Goal: Task Accomplishment & Management: Manage account settings

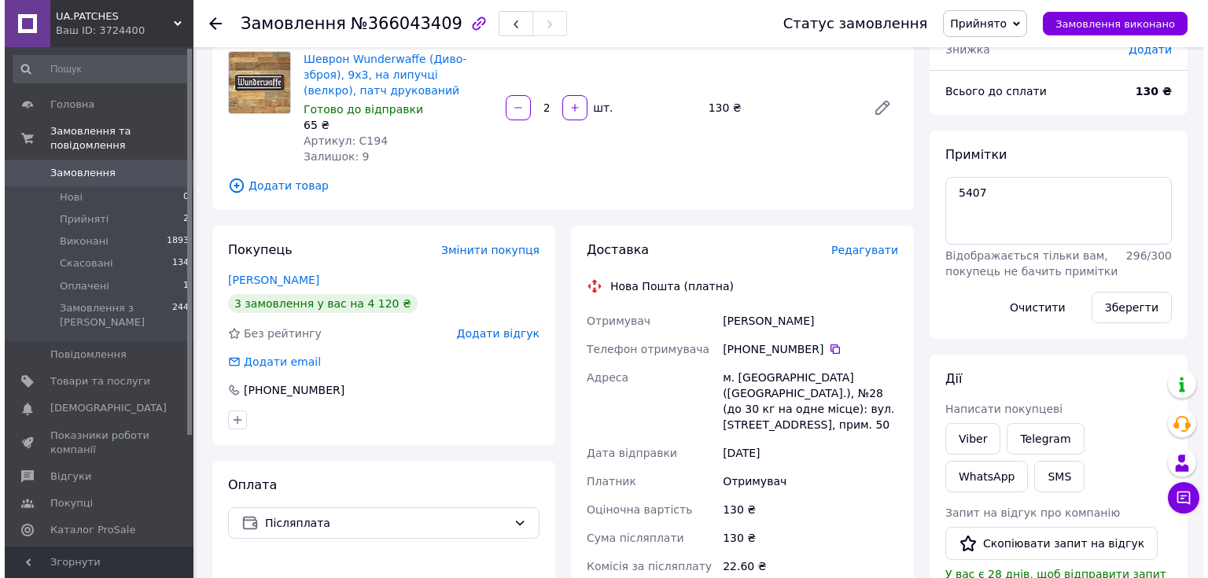
scroll to position [126, 0]
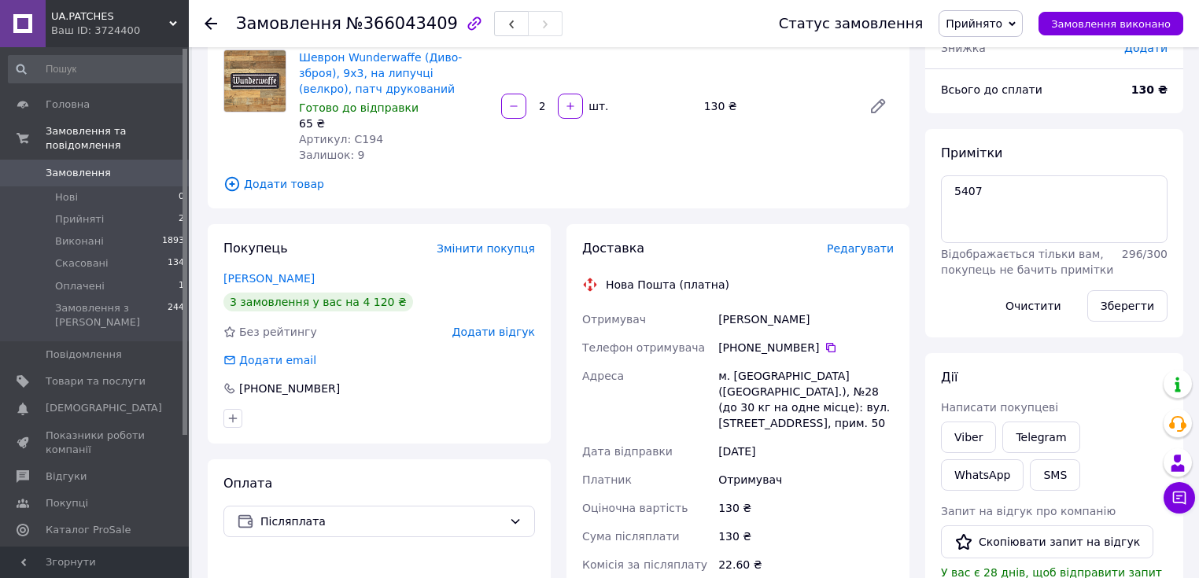
click at [864, 247] on span "Редагувати" at bounding box center [860, 248] width 67 height 13
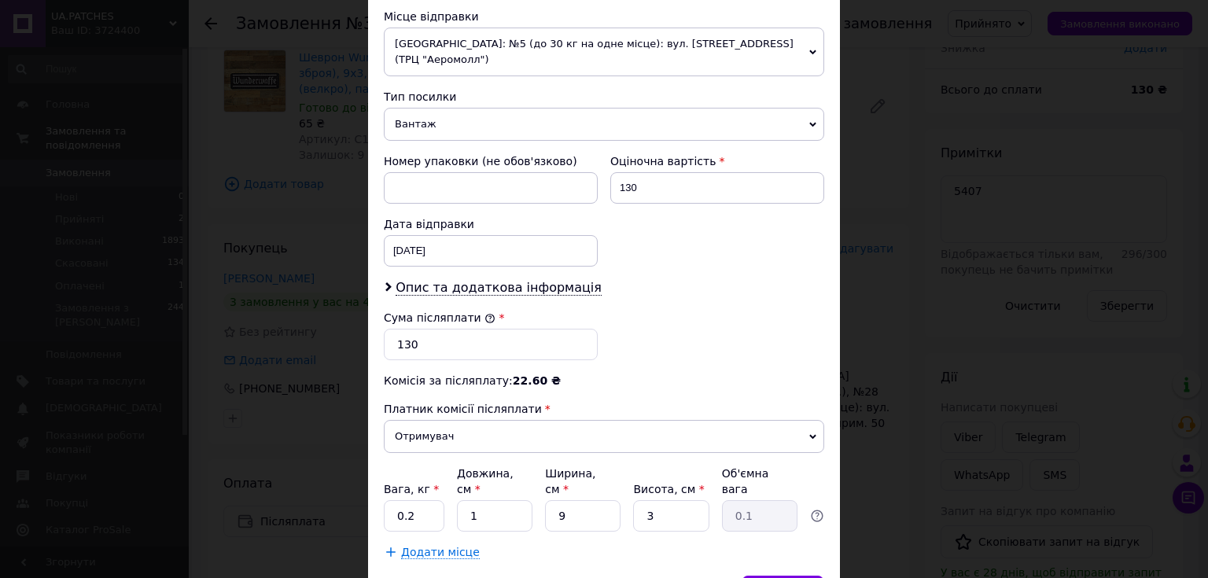
scroll to position [617, 0]
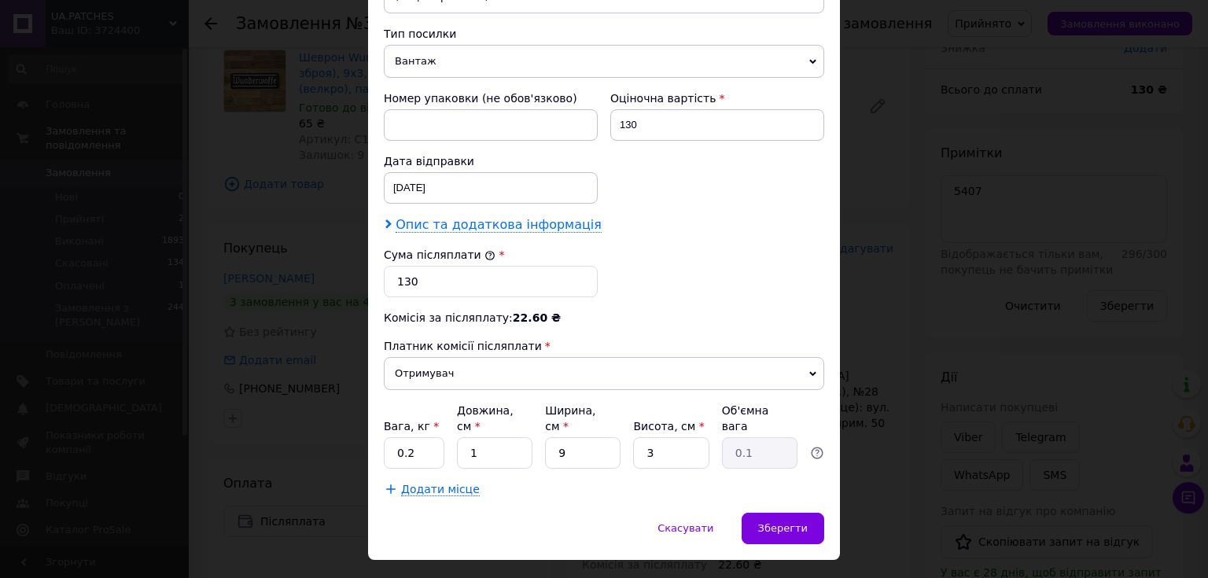
click at [477, 217] on span "Опис та додаткова інформація" at bounding box center [499, 225] width 206 height 16
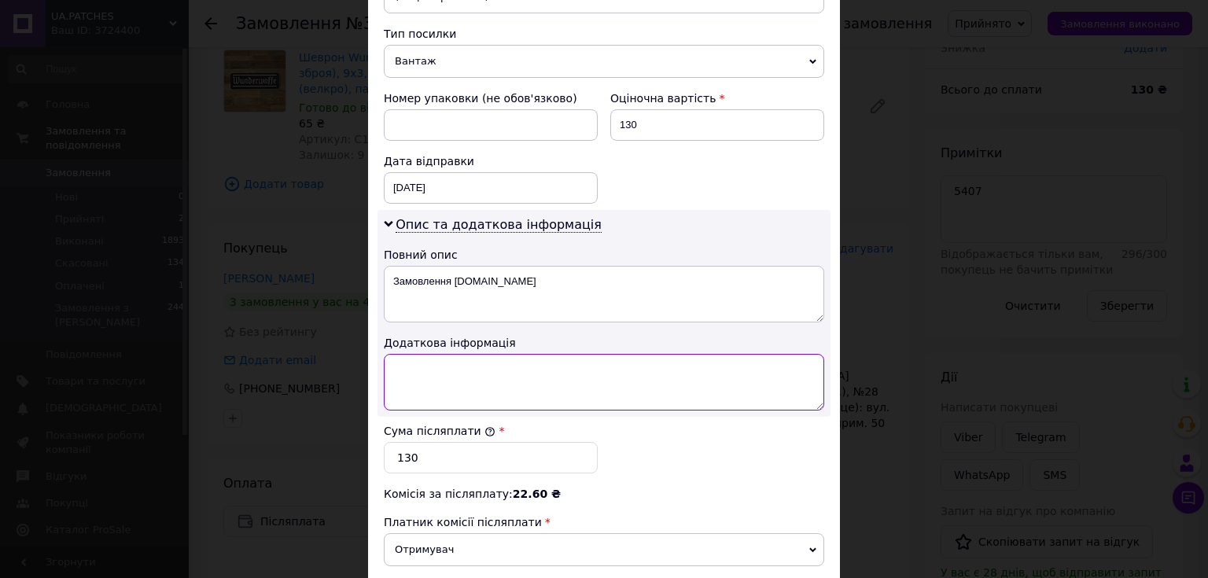
click at [429, 359] on textarea at bounding box center [604, 382] width 440 height 57
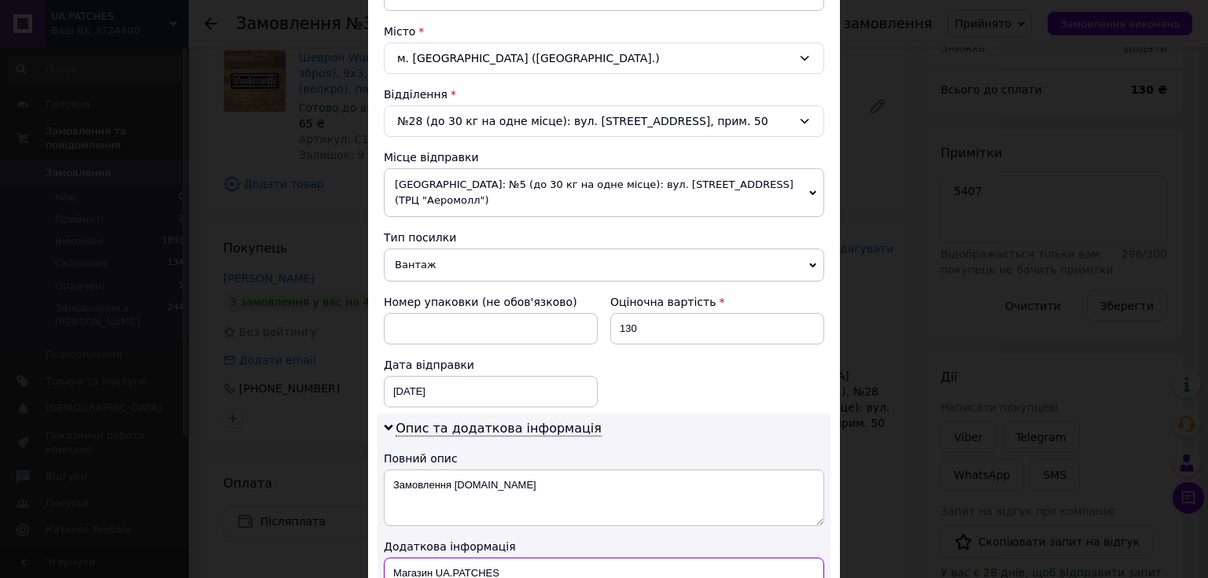
scroll to position [428, 0]
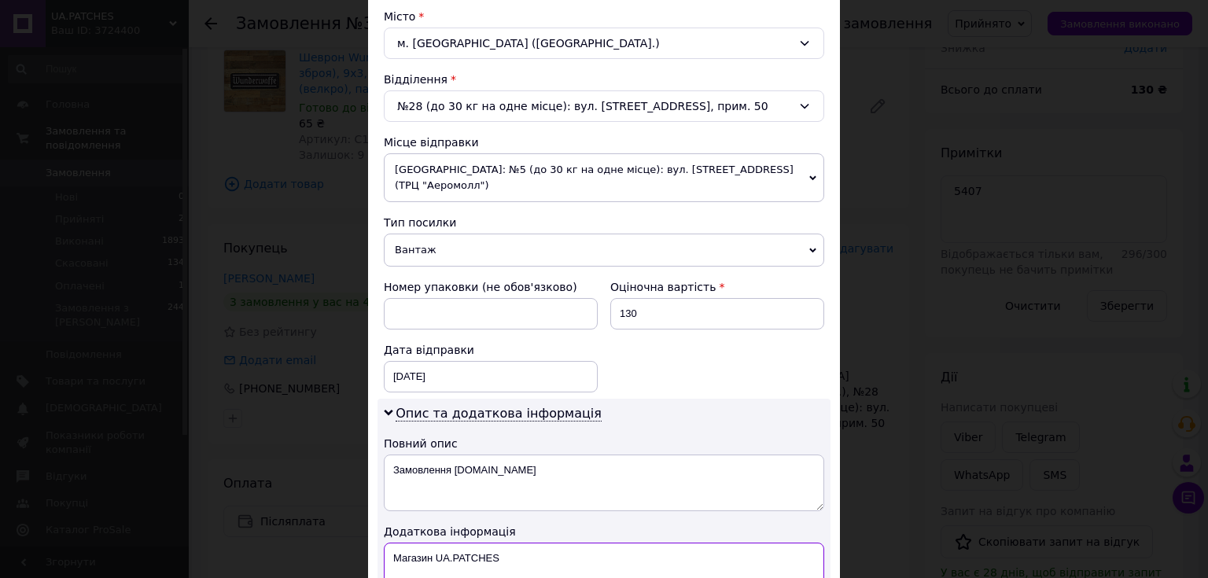
type textarea "Магазин UA.PATCHES"
click at [446, 237] on span "Вантаж" at bounding box center [604, 250] width 440 height 33
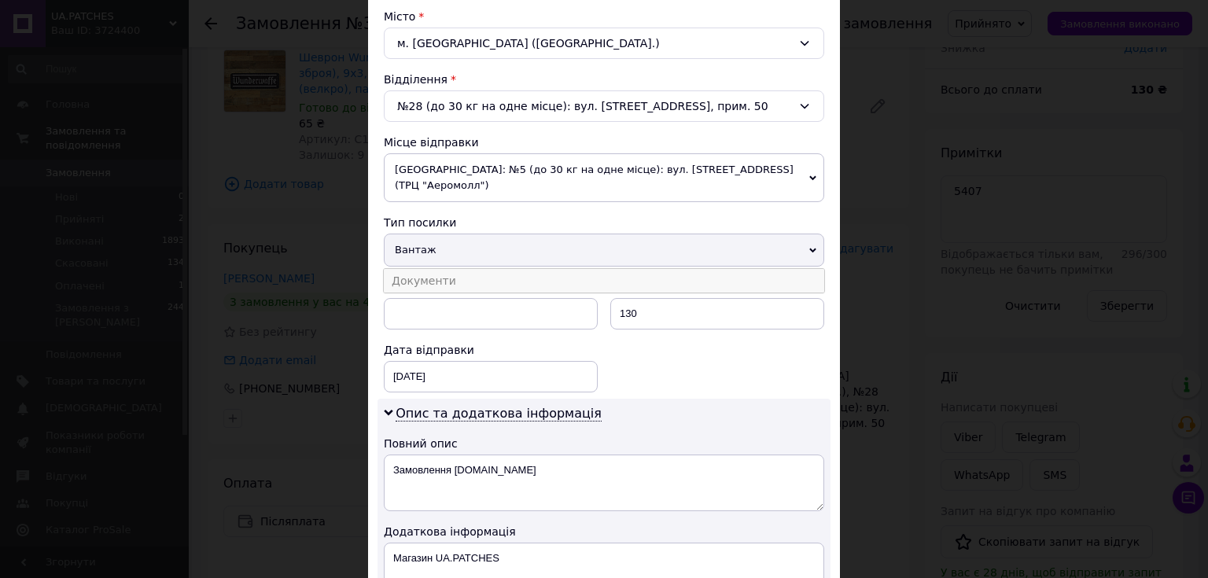
click at [433, 269] on li "Документи" at bounding box center [604, 281] width 440 height 24
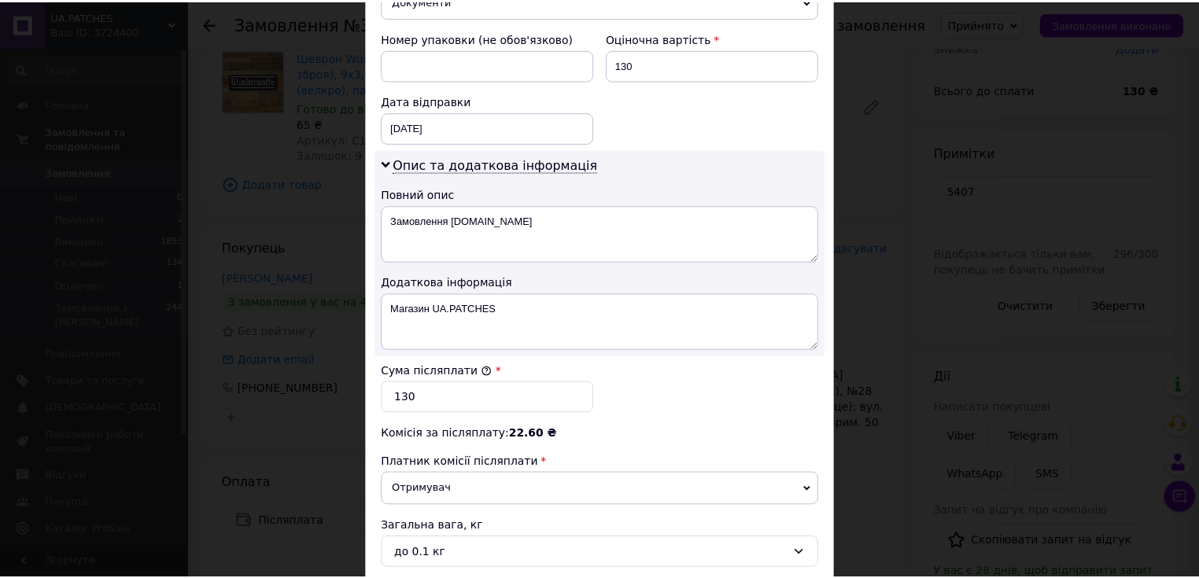
scroll to position [805, 0]
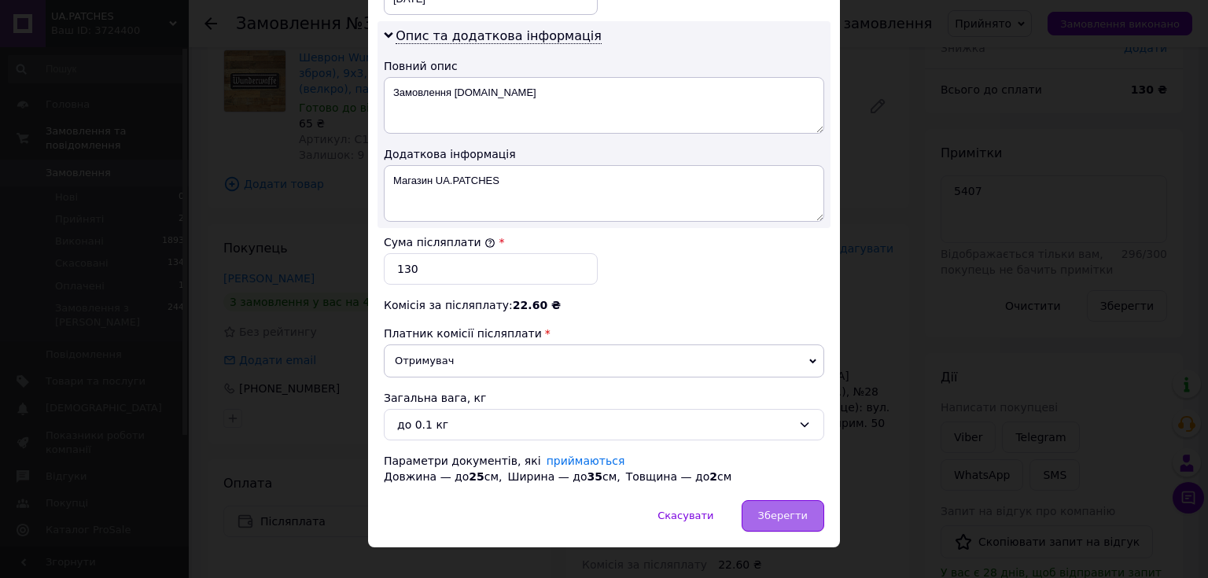
click at [772, 510] on span "Зберегти" at bounding box center [783, 516] width 50 height 12
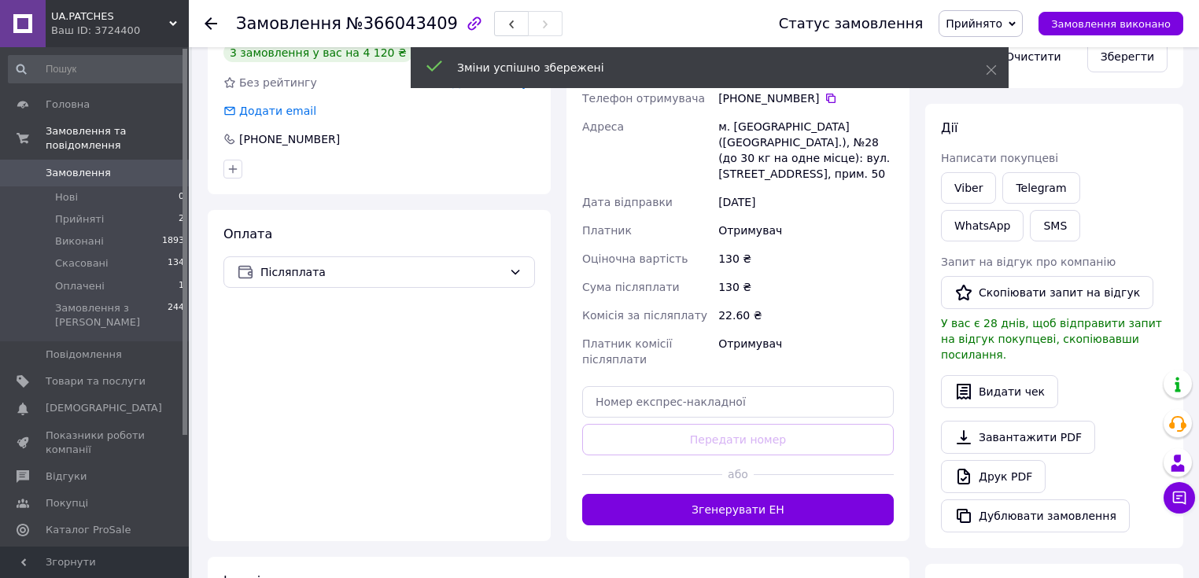
scroll to position [378, 0]
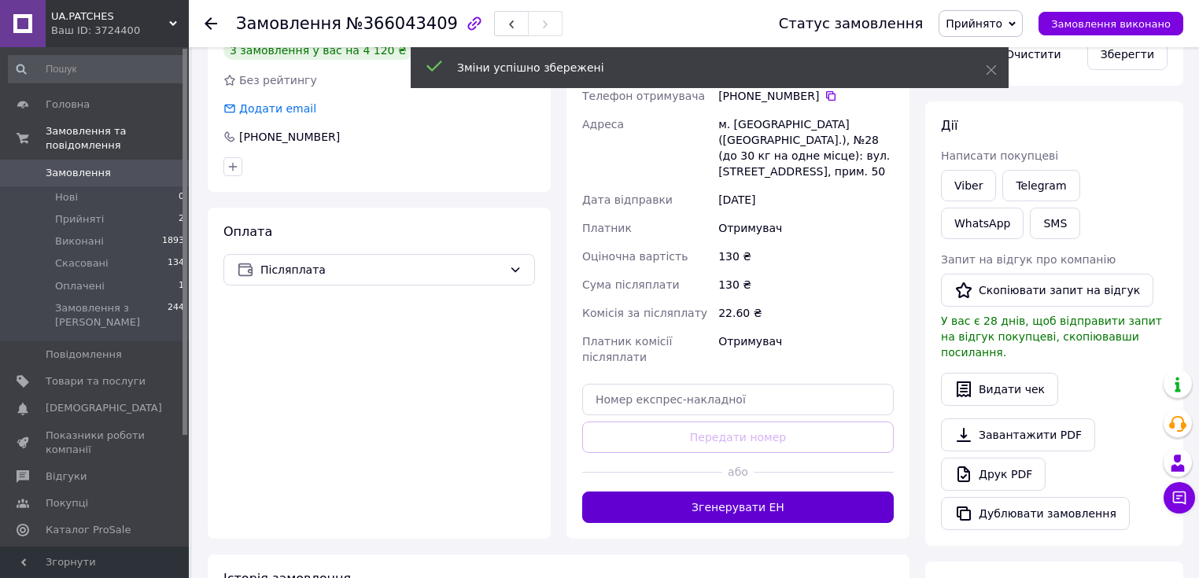
click at [761, 509] on button "Згенерувати ЕН" at bounding box center [737, 507] width 311 height 31
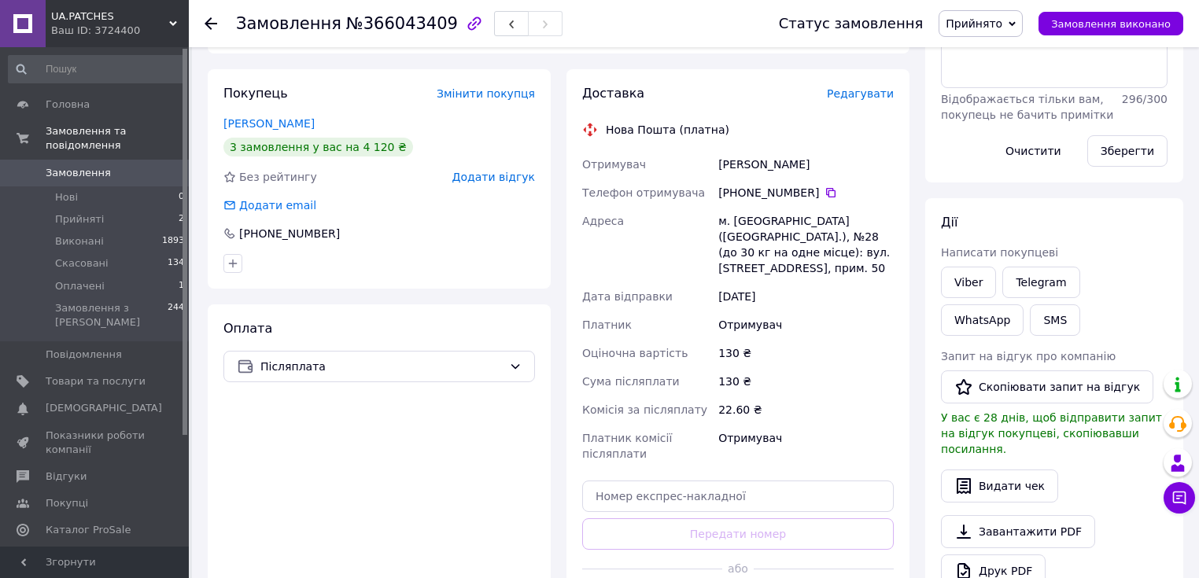
scroll to position [252, 0]
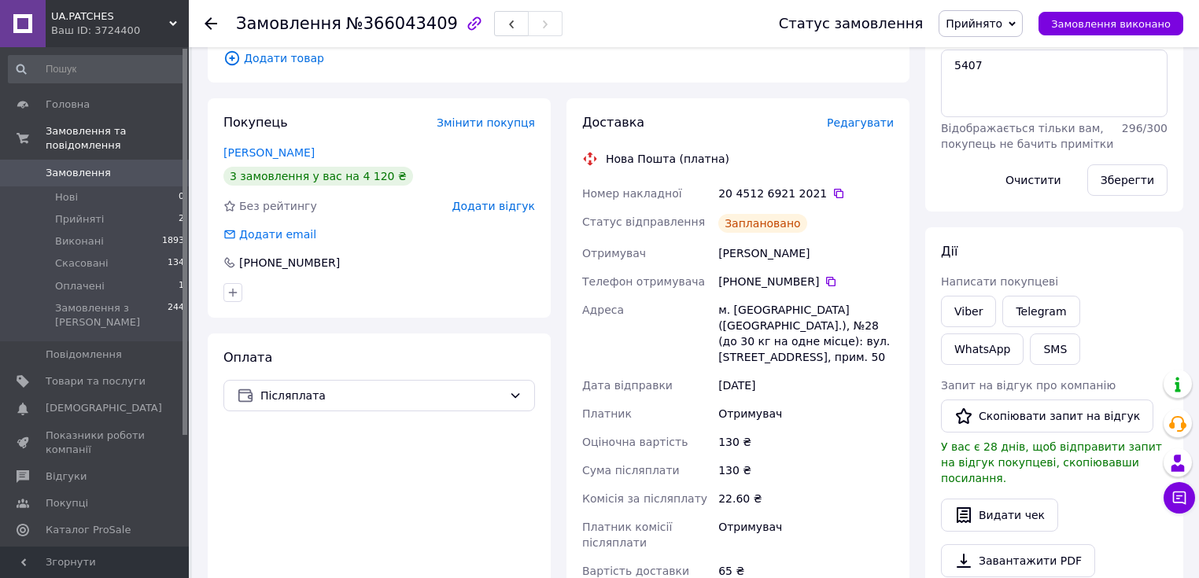
click at [377, 23] on span "№366043409" at bounding box center [402, 23] width 112 height 19
copy span "366043409"
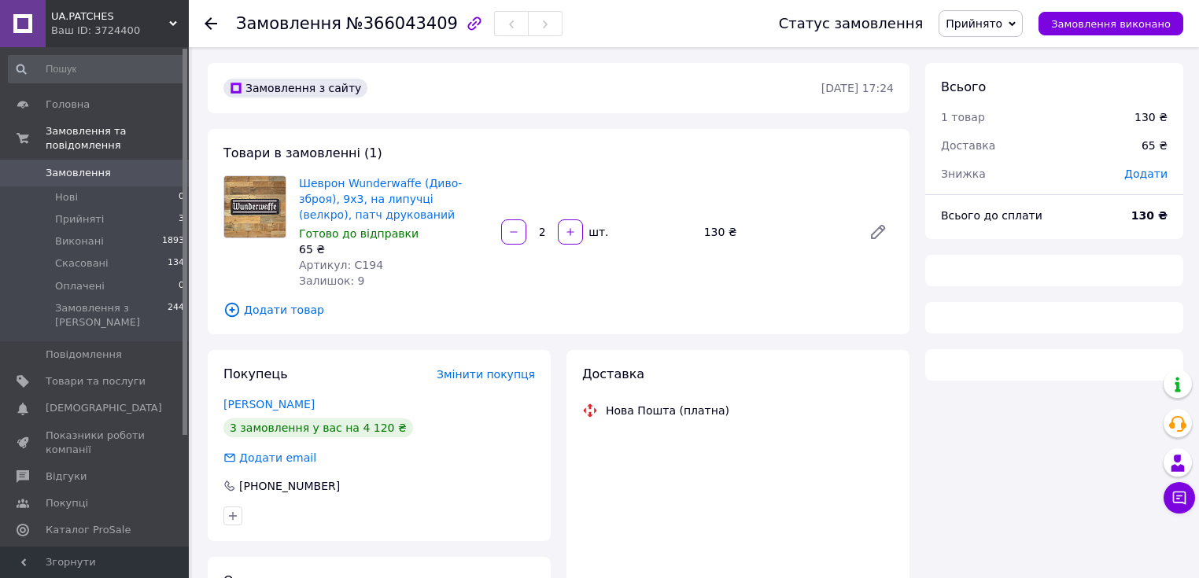
scroll to position [252, 0]
